Goal: Information Seeking & Learning: Learn about a topic

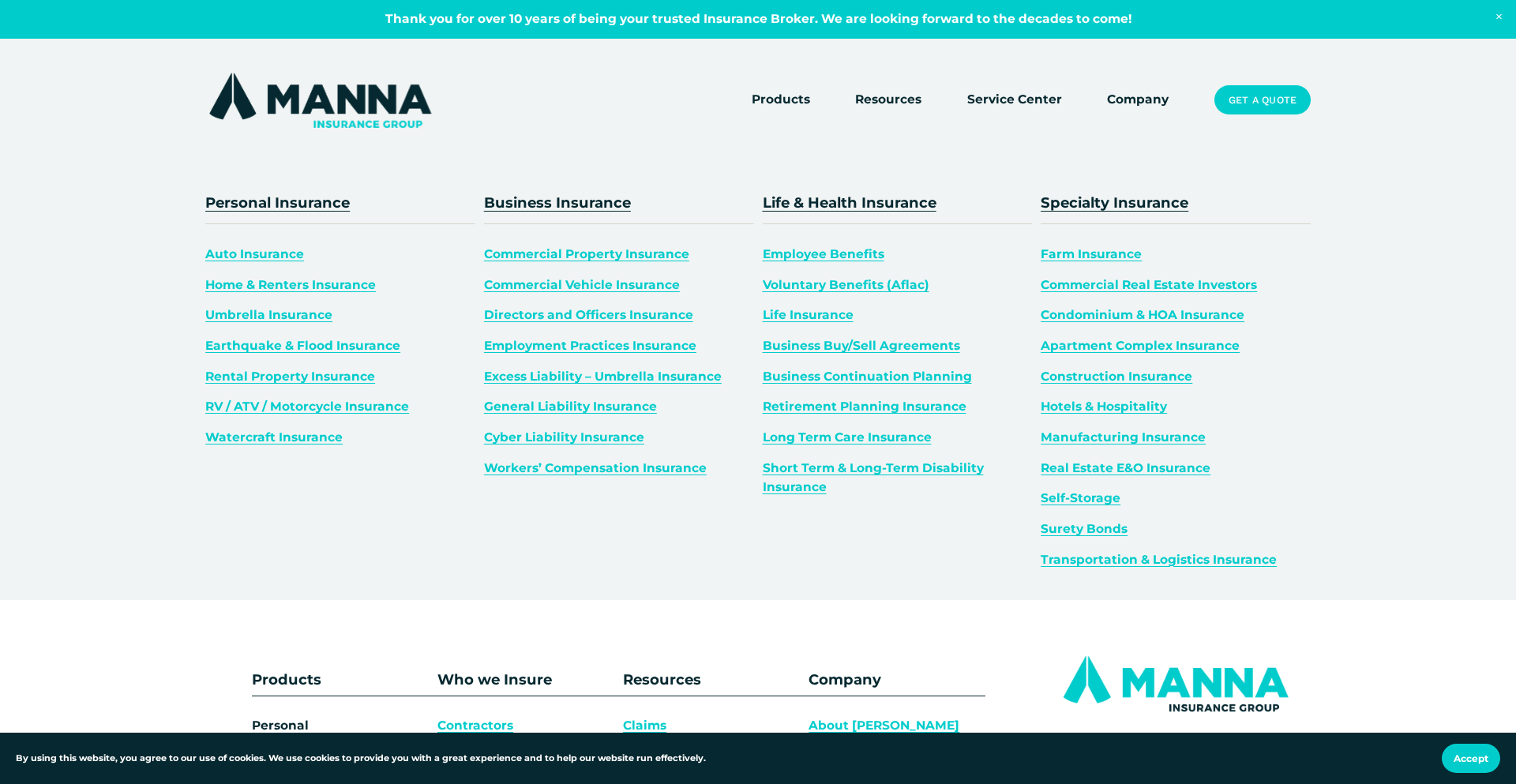
click at [792, 91] on span "Products" at bounding box center [780, 100] width 58 height 20
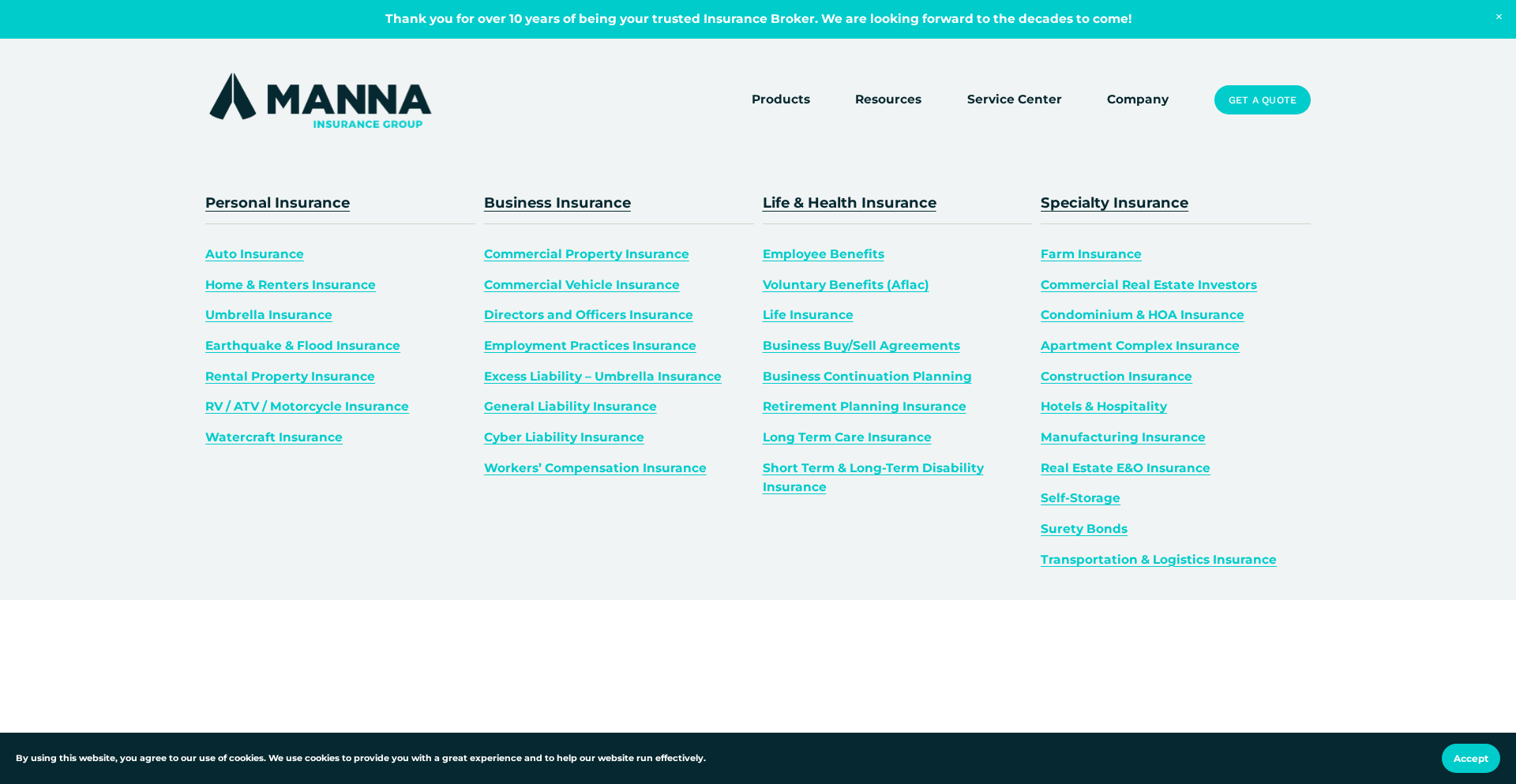
click at [278, 284] on span "Home & Renters Insurance" at bounding box center [291, 284] width 171 height 15
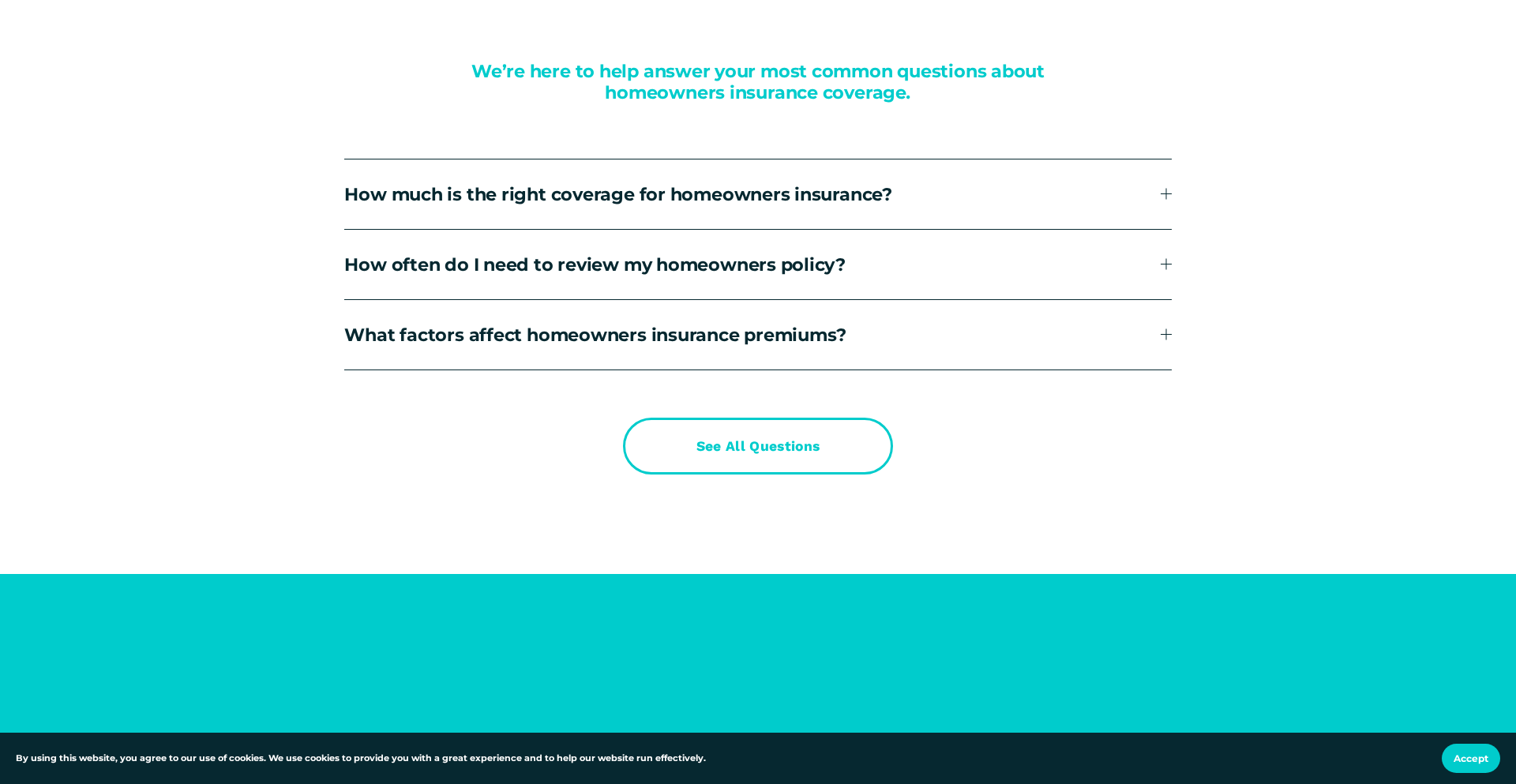
scroll to position [6122, 0]
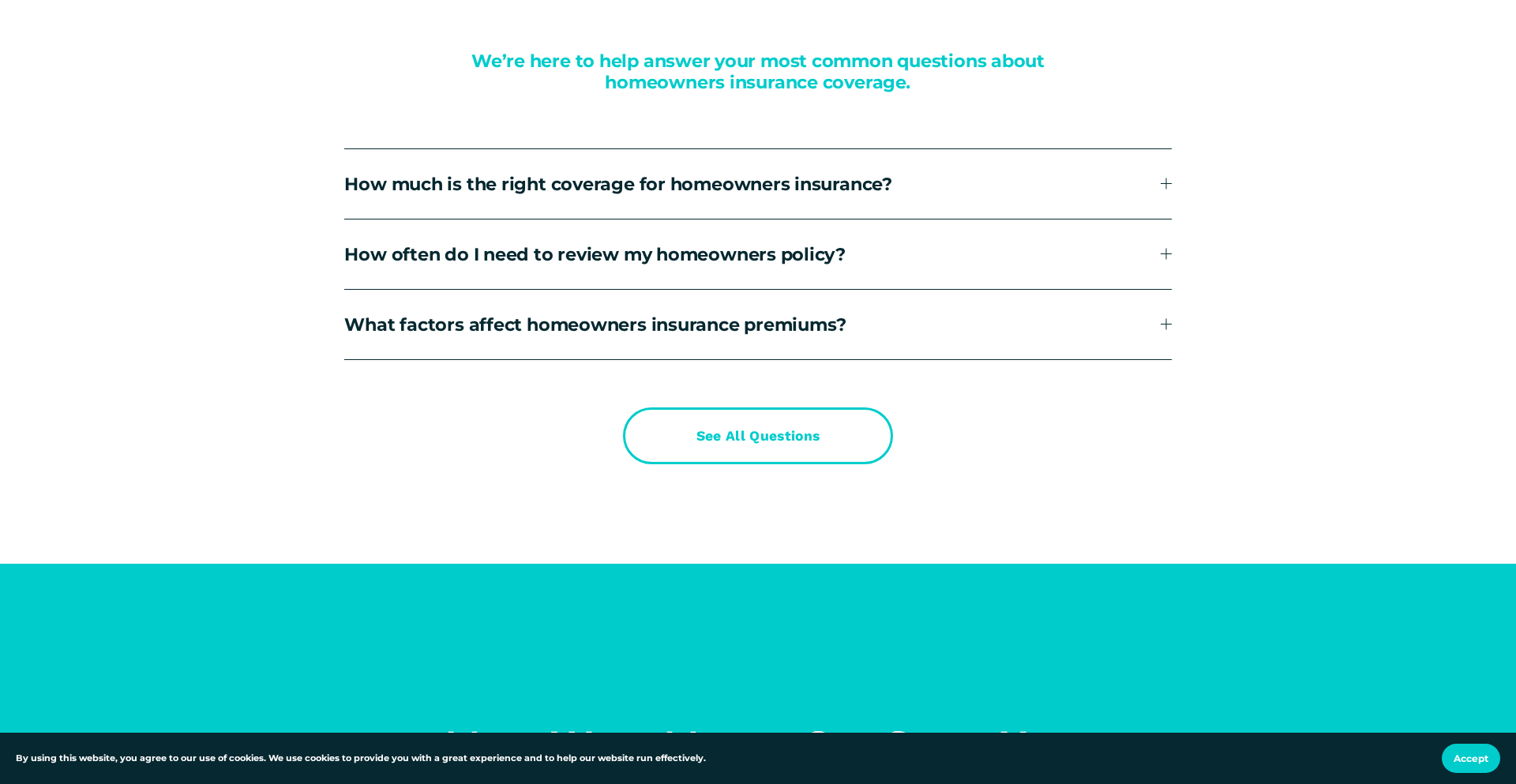
click at [704, 445] on link "See All Questions" at bounding box center [758, 435] width 270 height 56
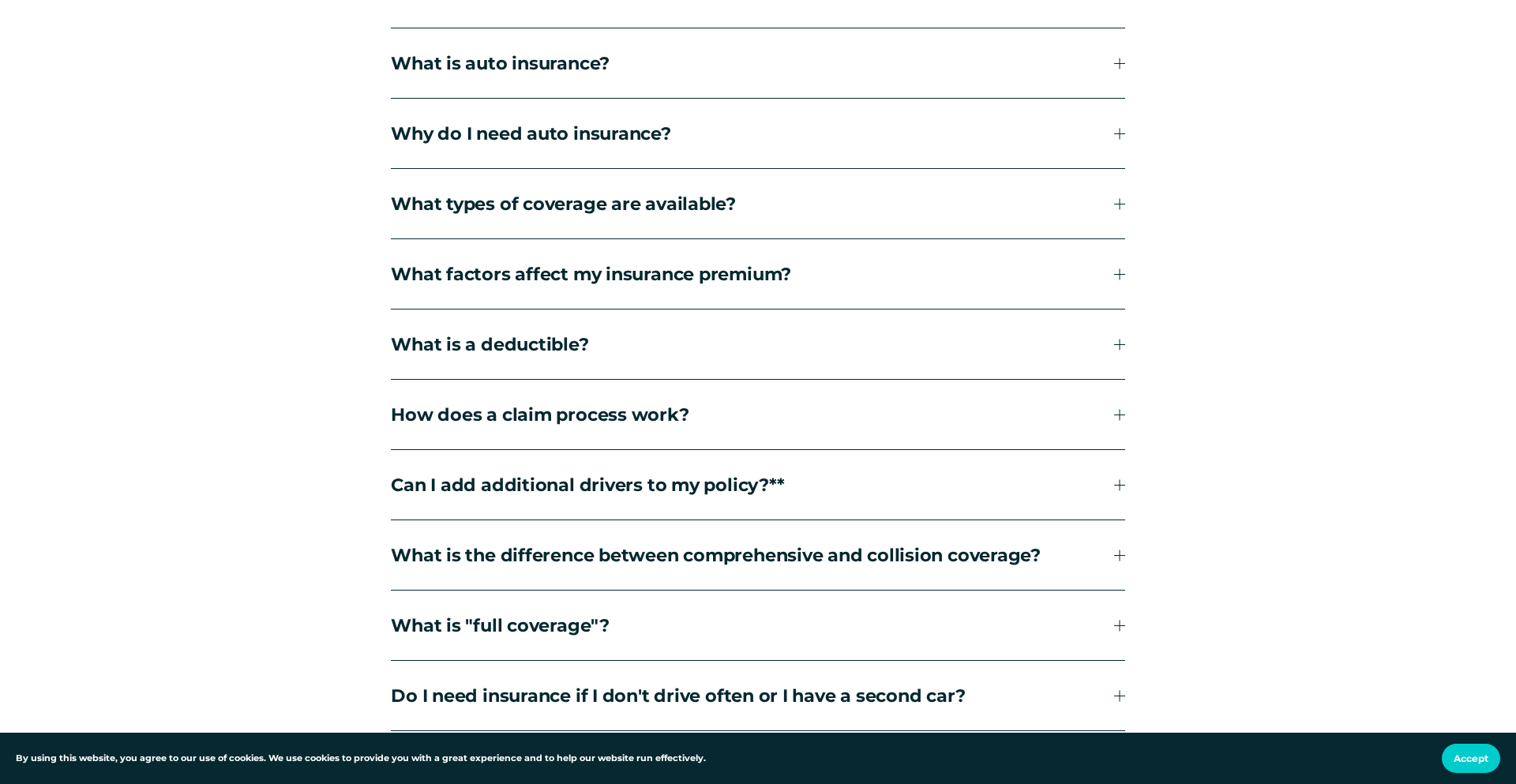
scroll to position [2759, 0]
